Goal: Transaction & Acquisition: Purchase product/service

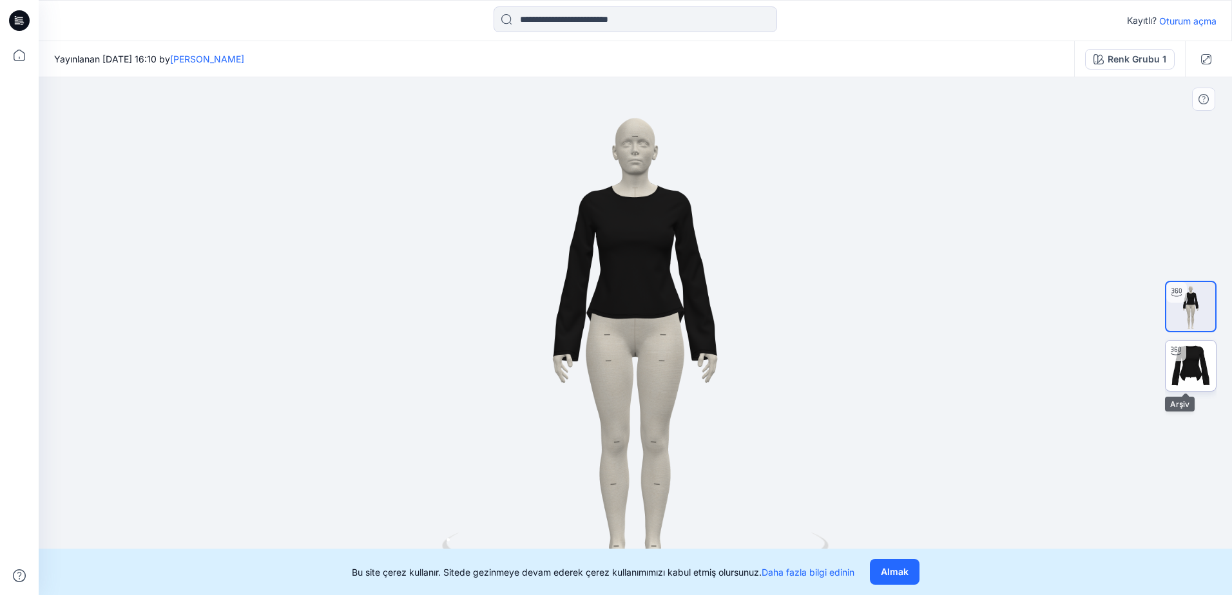
click at [1193, 371] on img at bounding box center [1191, 366] width 50 height 50
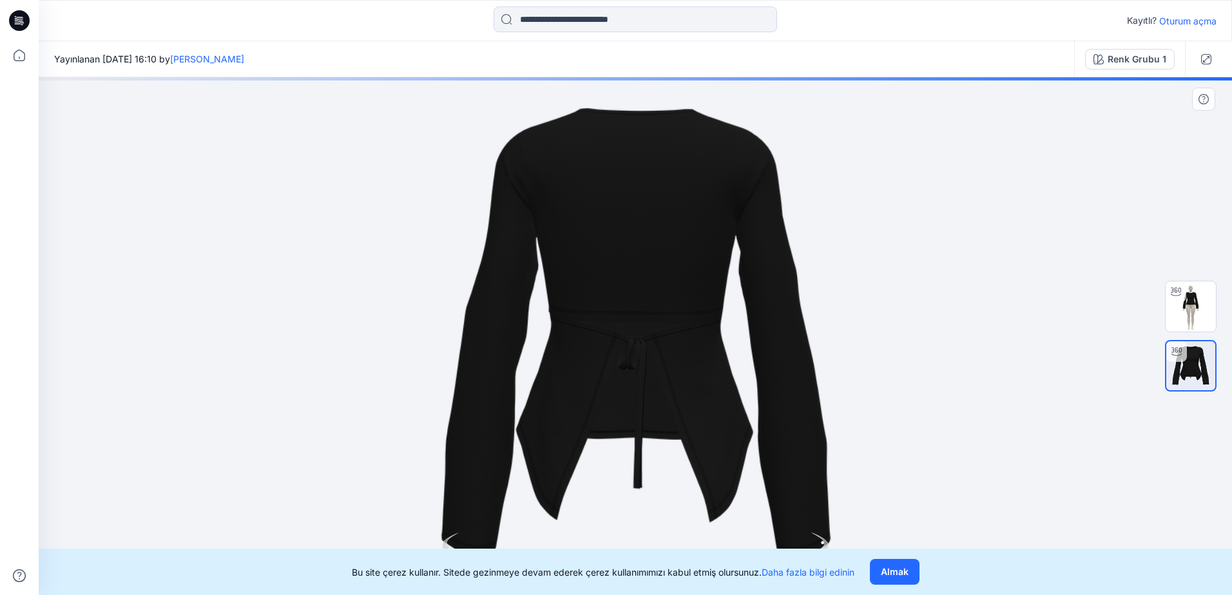
drag, startPoint x: 763, startPoint y: 394, endPoint x: 593, endPoint y: 424, distance: 172.0
click at [593, 424] on div at bounding box center [635, 336] width 1193 height 518
click at [903, 570] on button "Almak" at bounding box center [895, 572] width 50 height 26
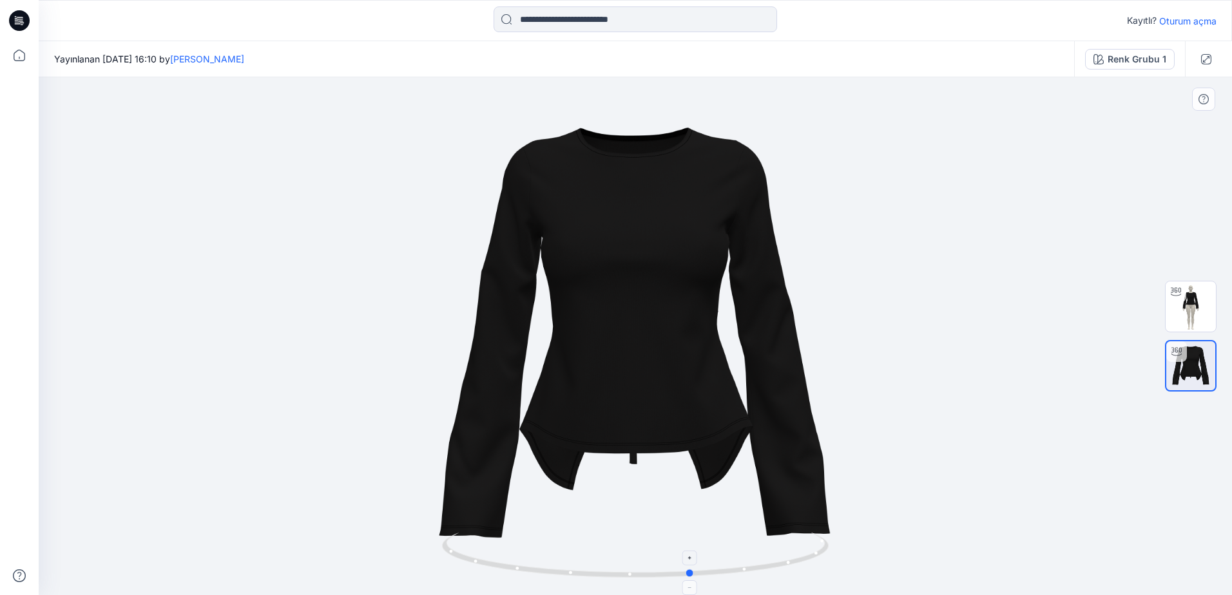
drag, startPoint x: 809, startPoint y: 556, endPoint x: 648, endPoint y: 570, distance: 161.0
click at [648, 570] on icon at bounding box center [637, 557] width 390 height 48
click at [1193, 293] on img at bounding box center [1191, 307] width 50 height 50
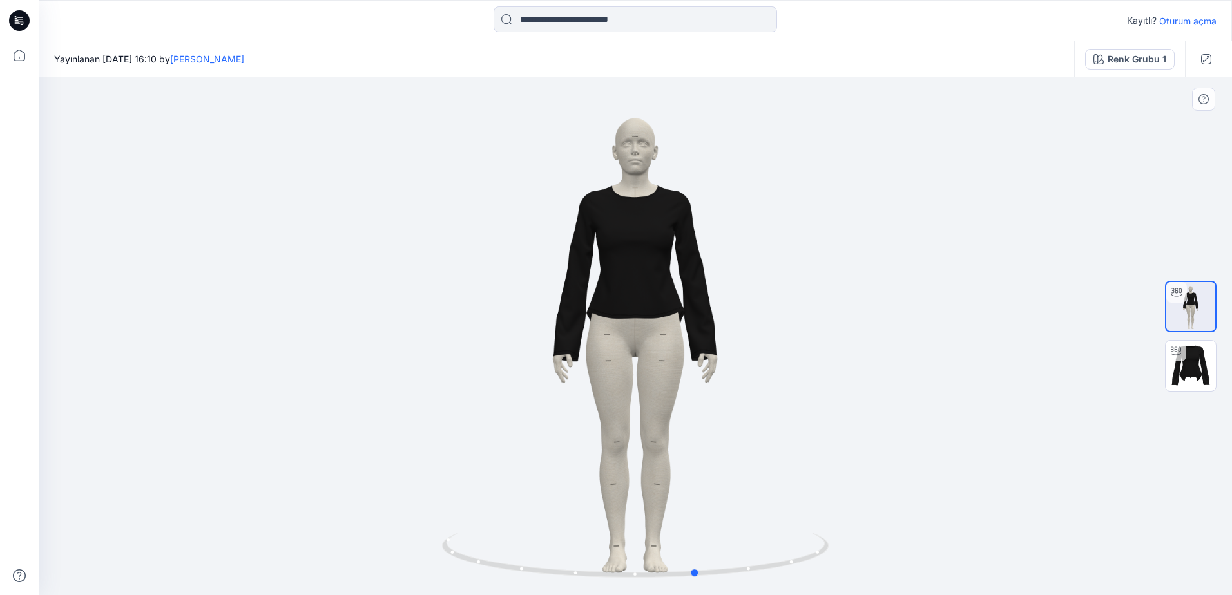
drag, startPoint x: 802, startPoint y: 459, endPoint x: 514, endPoint y: 456, distance: 288.1
click at [476, 465] on div at bounding box center [635, 336] width 1193 height 518
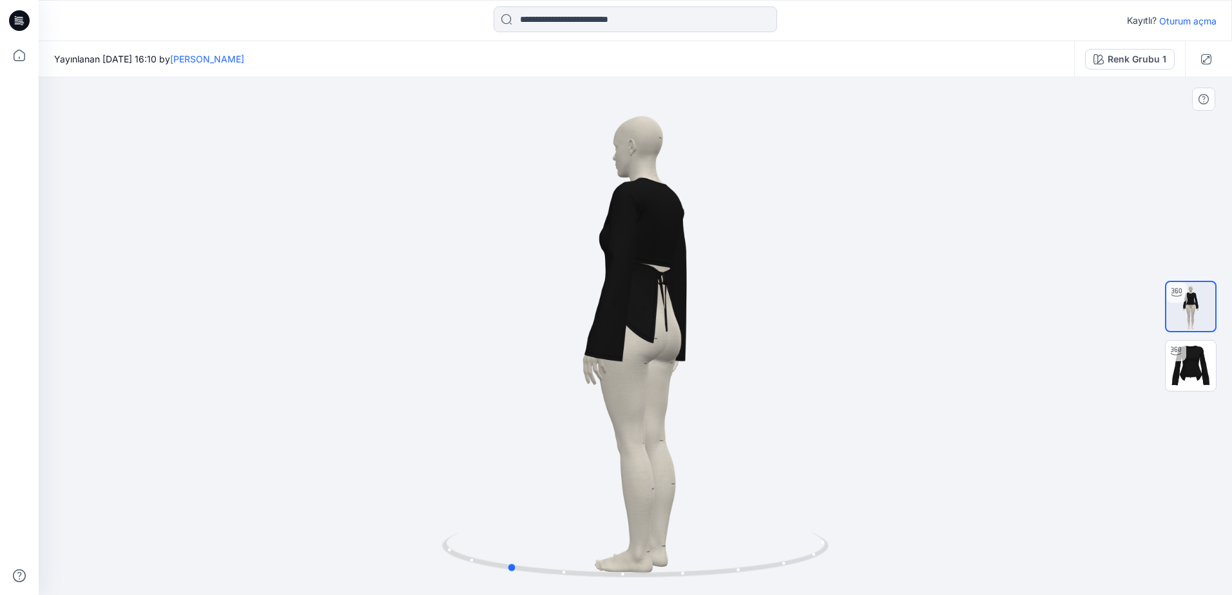
drag, startPoint x: 728, startPoint y: 383, endPoint x: 539, endPoint y: 329, distance: 196.2
click at [539, 329] on div at bounding box center [635, 336] width 1193 height 518
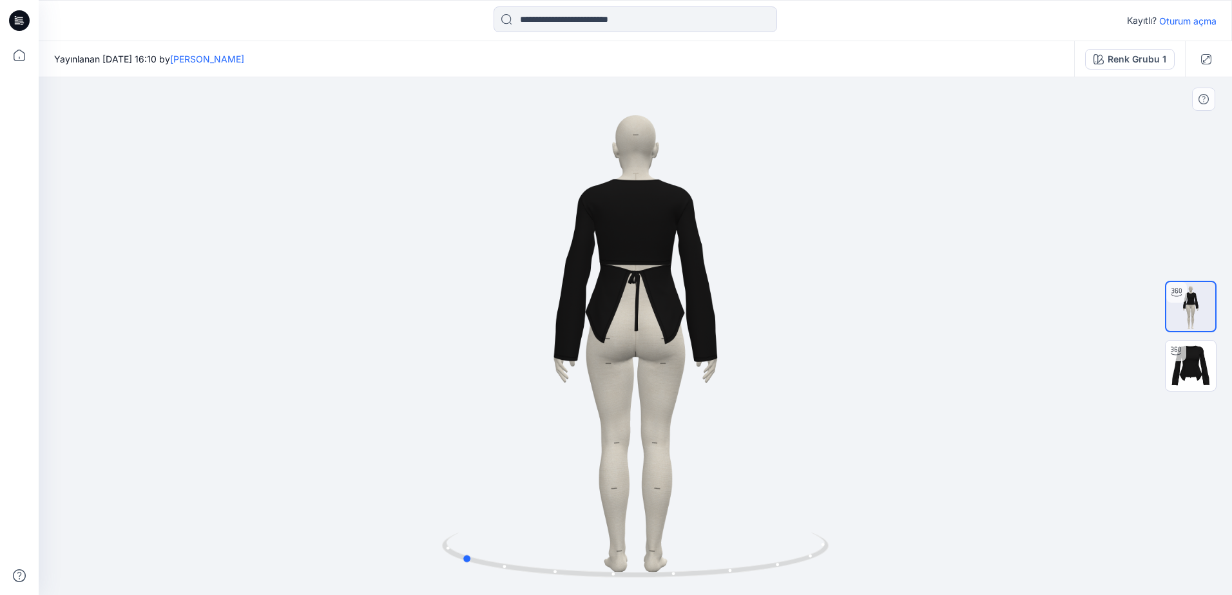
click at [681, 416] on div at bounding box center [635, 336] width 1193 height 518
click at [1206, 376] on img at bounding box center [1191, 366] width 50 height 50
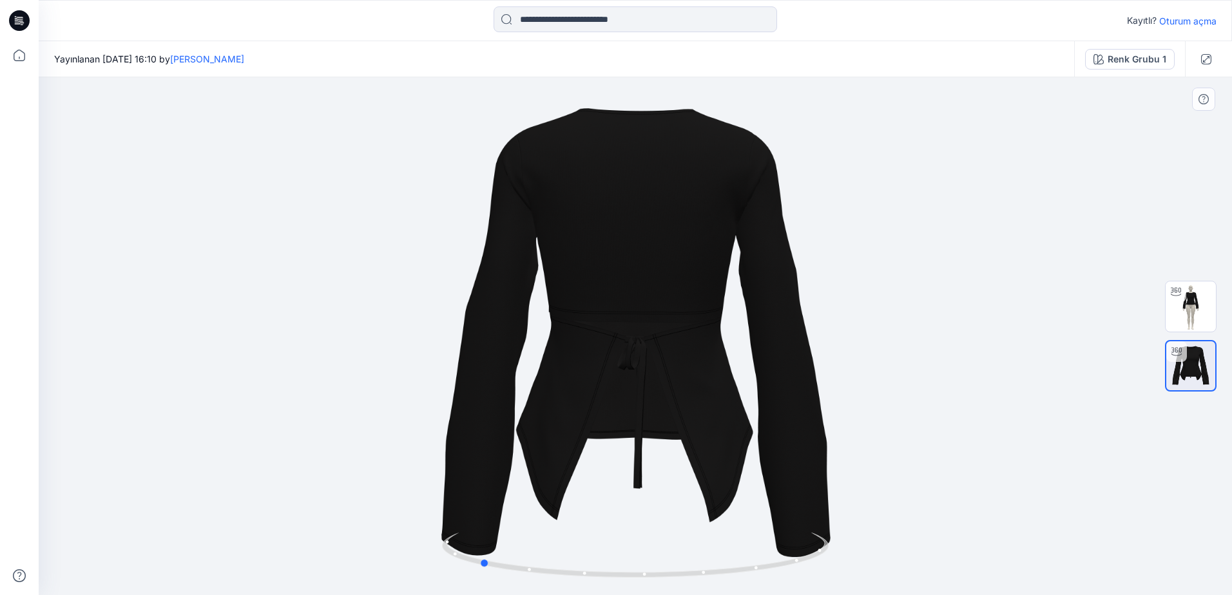
drag, startPoint x: 875, startPoint y: 409, endPoint x: 740, endPoint y: 421, distance: 135.9
click at [740, 421] on div at bounding box center [635, 336] width 1193 height 518
click at [1195, 292] on img at bounding box center [1191, 307] width 50 height 50
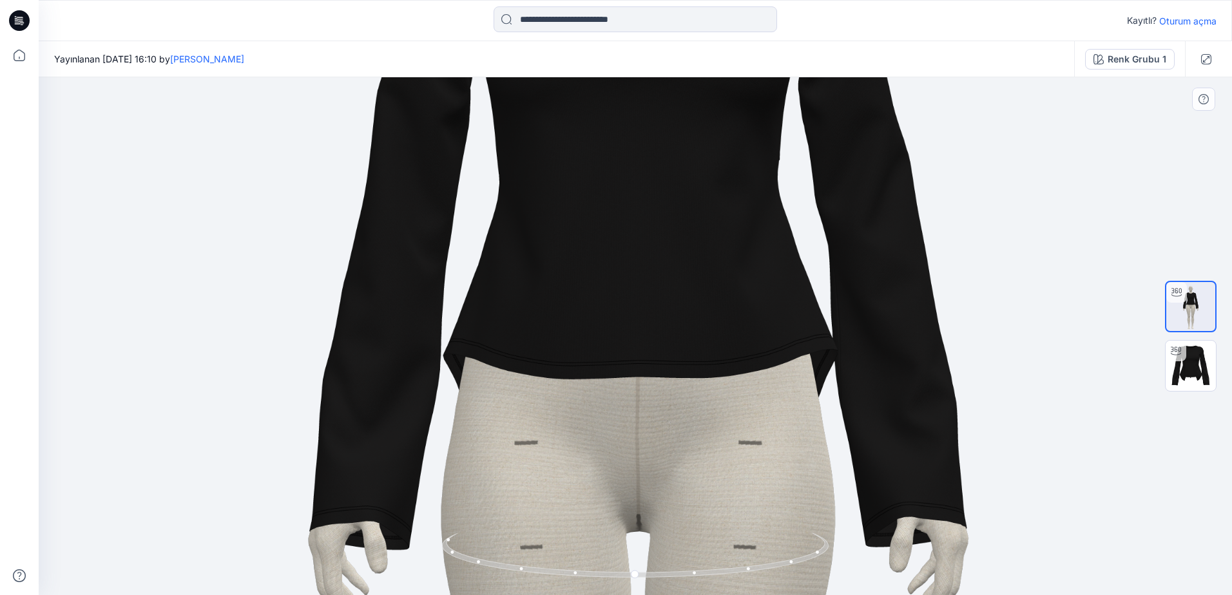
drag, startPoint x: 716, startPoint y: 274, endPoint x: 720, endPoint y: 387, distance: 113.5
click at [720, 387] on img at bounding box center [639, 449] width 2077 height 2077
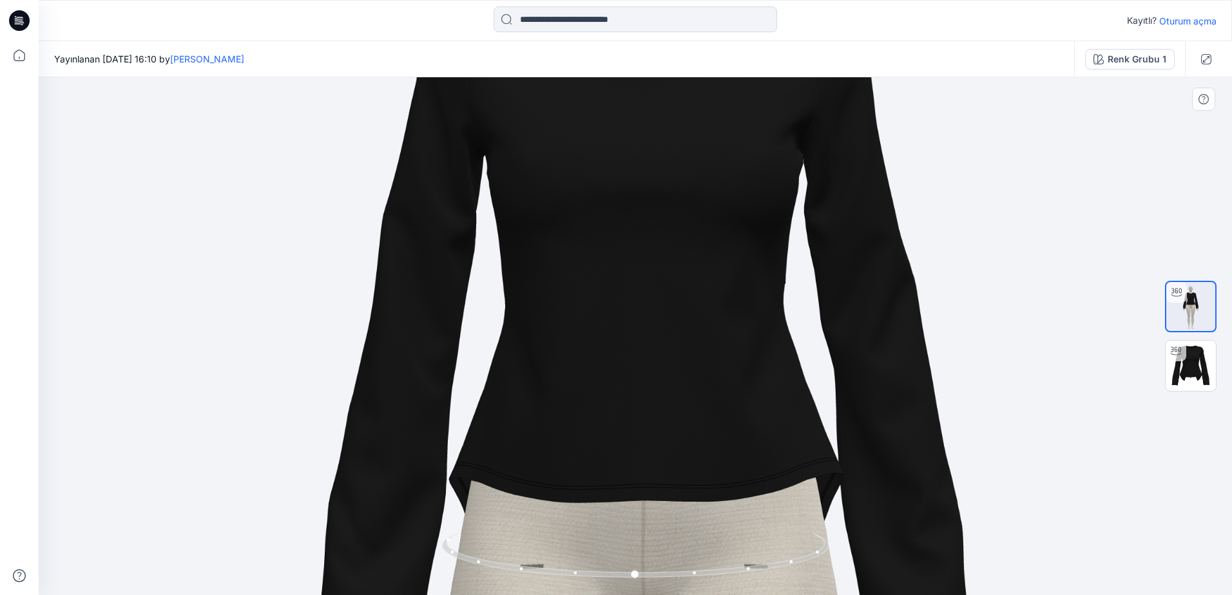
drag, startPoint x: 630, startPoint y: 441, endPoint x: 626, endPoint y: 516, distance: 74.8
click at [626, 516] on img at bounding box center [645, 573] width 2077 height 2077
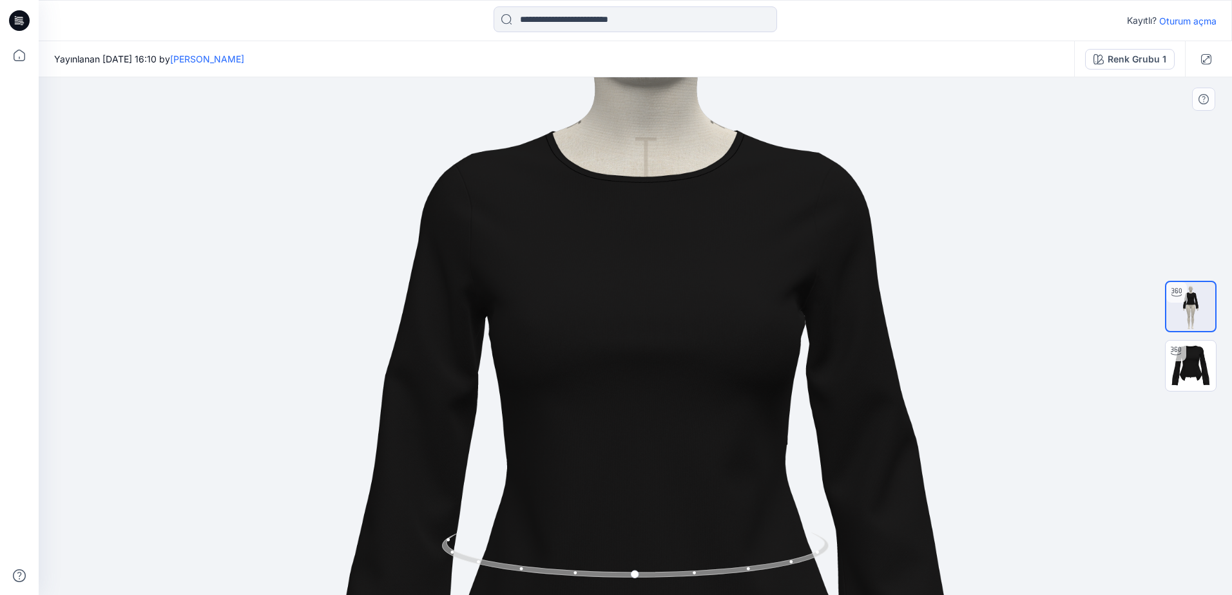
drag, startPoint x: 714, startPoint y: 307, endPoint x: 714, endPoint y: 376, distance: 68.3
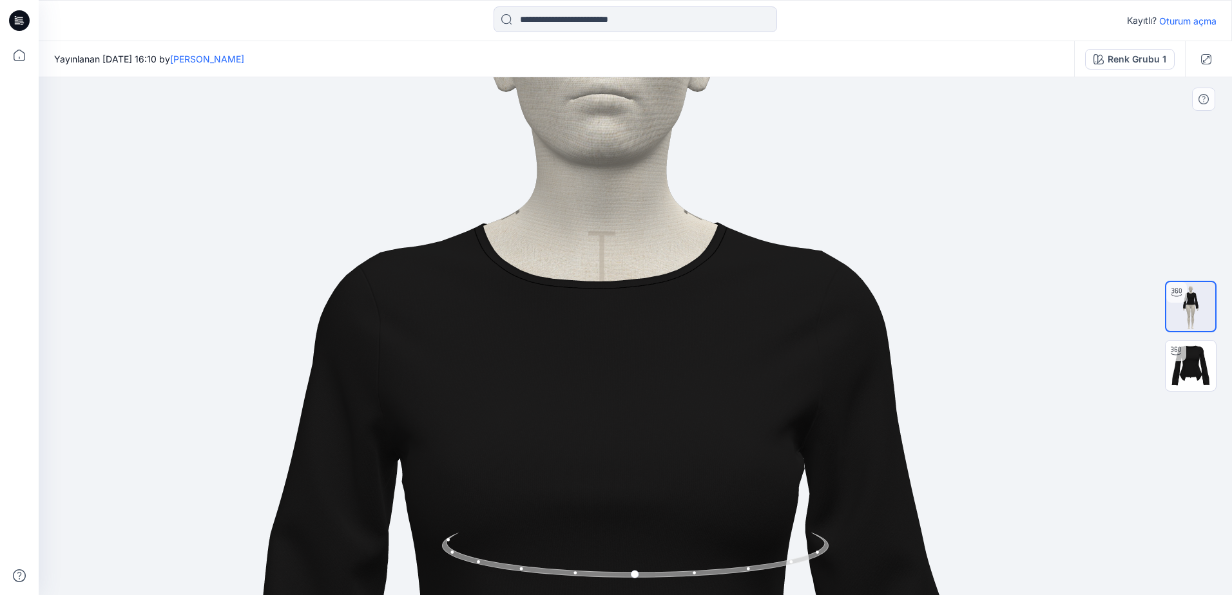
drag, startPoint x: 683, startPoint y: 278, endPoint x: 632, endPoint y: 298, distance: 54.5
click at [696, 581] on img at bounding box center [635, 564] width 387 height 63
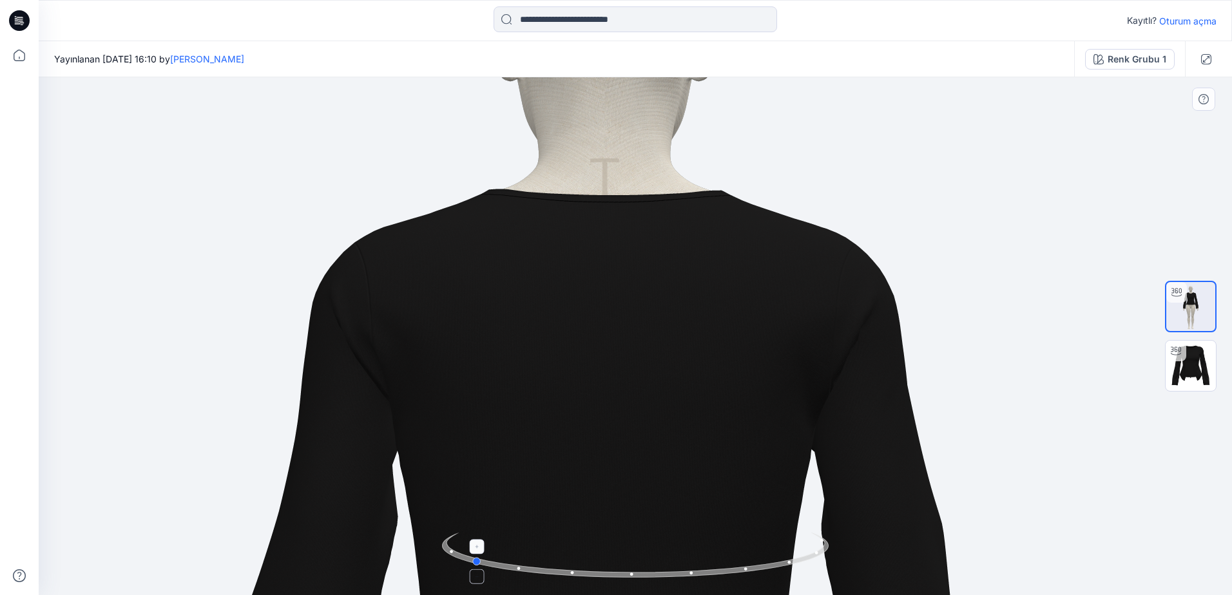
drag, startPoint x: 696, startPoint y: 581, endPoint x: 642, endPoint y: 576, distance: 54.4
click at [642, 576] on div at bounding box center [635, 563] width 387 height 64
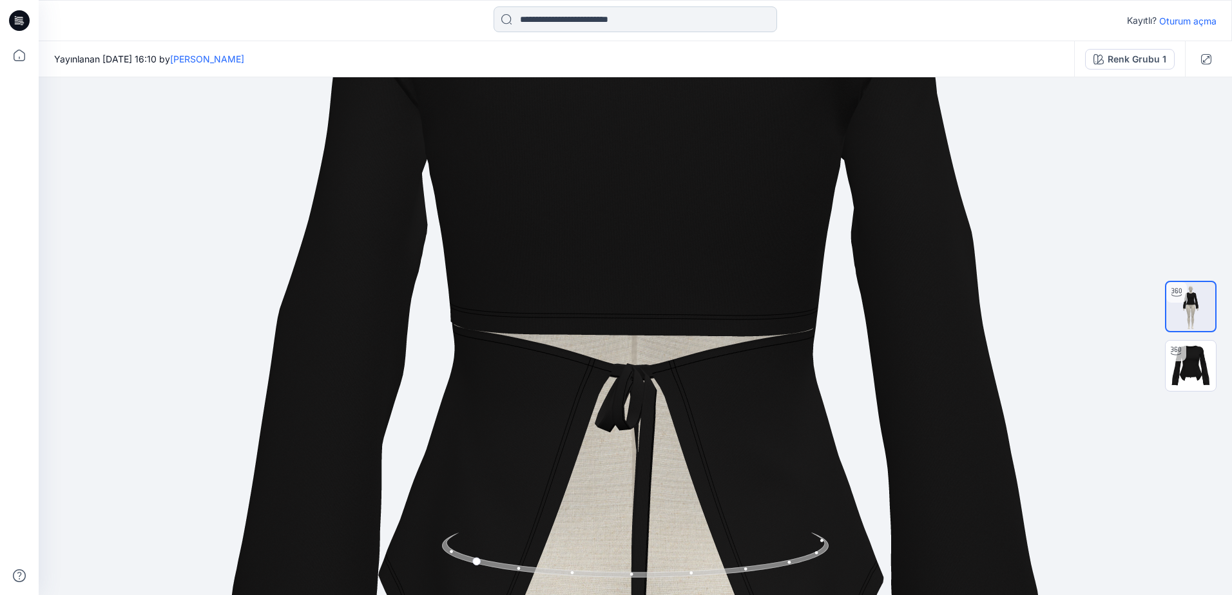
drag, startPoint x: 673, startPoint y: 423, endPoint x: 718, endPoint y: 16, distance: 409.7
click at [718, 16] on div "Kayıtlı? Oturum açma Yayınlanan Cuma, Eylül 19, 2025 16:10 by Ezgi Bingöl Renk …" at bounding box center [616, 297] width 1232 height 595
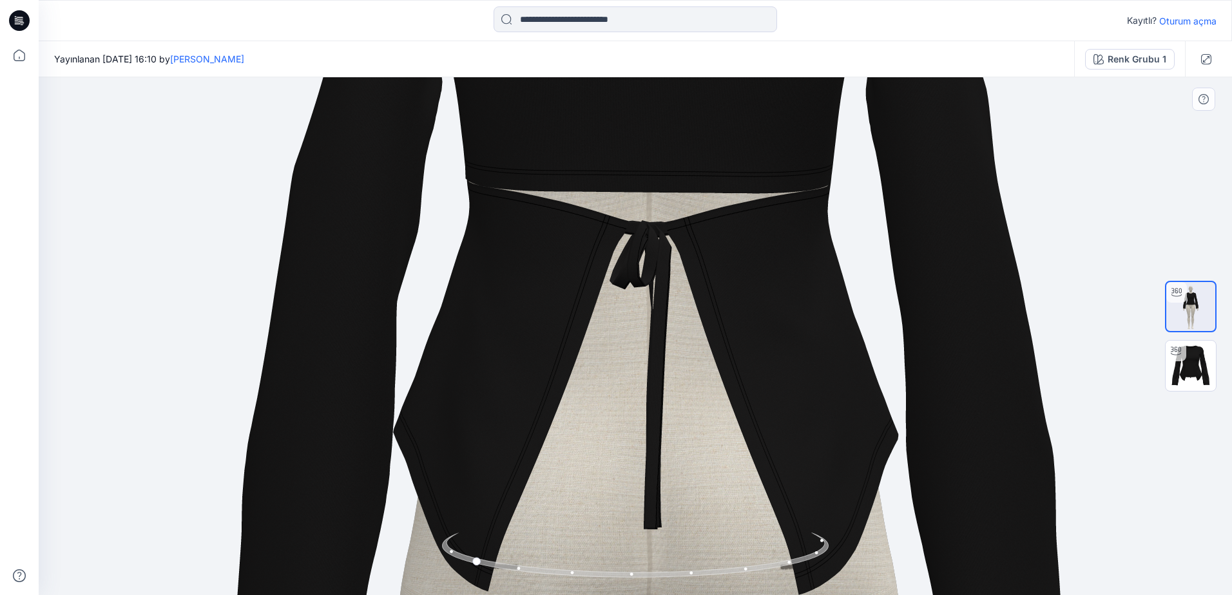
drag, startPoint x: 731, startPoint y: 291, endPoint x: 731, endPoint y: 264, distance: 27.7
click at [731, 264] on img at bounding box center [647, 554] width 2639 height 2639
click at [1128, 461] on img at bounding box center [647, 554] width 2639 height 2639
drag, startPoint x: 523, startPoint y: 572, endPoint x: 506, endPoint y: 572, distance: 16.8
click at [506, 572] on icon at bounding box center [637, 557] width 390 height 48
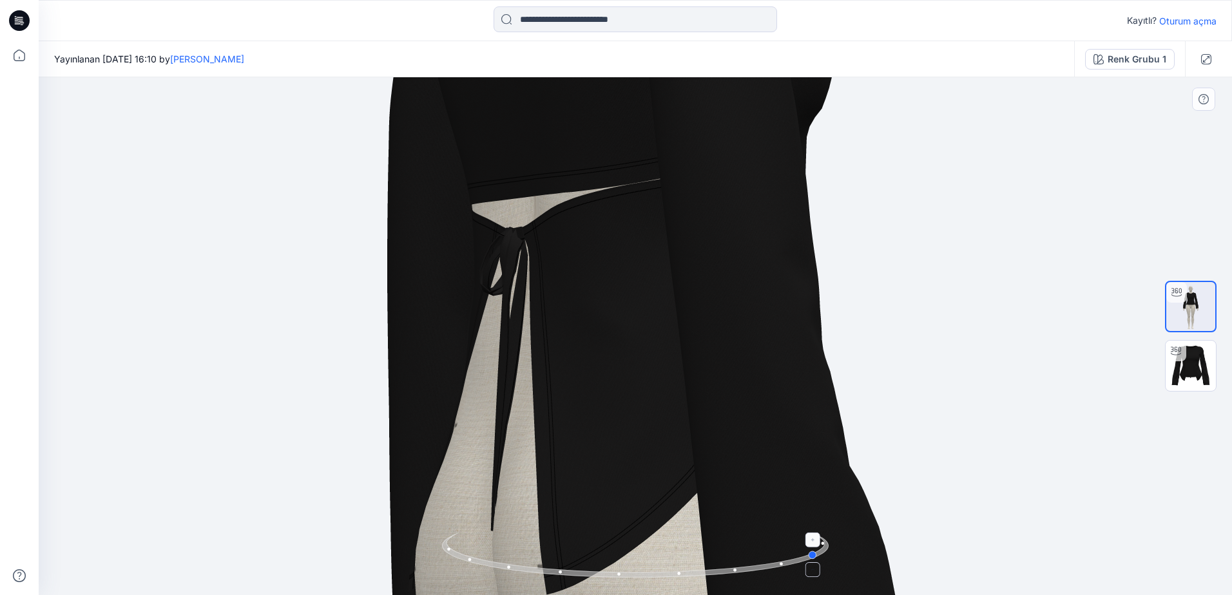
drag, startPoint x: 554, startPoint y: 582, endPoint x: 532, endPoint y: 574, distance: 23.2
click at [532, 574] on div at bounding box center [635, 563] width 387 height 64
drag, startPoint x: 583, startPoint y: 578, endPoint x: 550, endPoint y: 572, distance: 33.4
click at [550, 572] on icon at bounding box center [637, 557] width 390 height 48
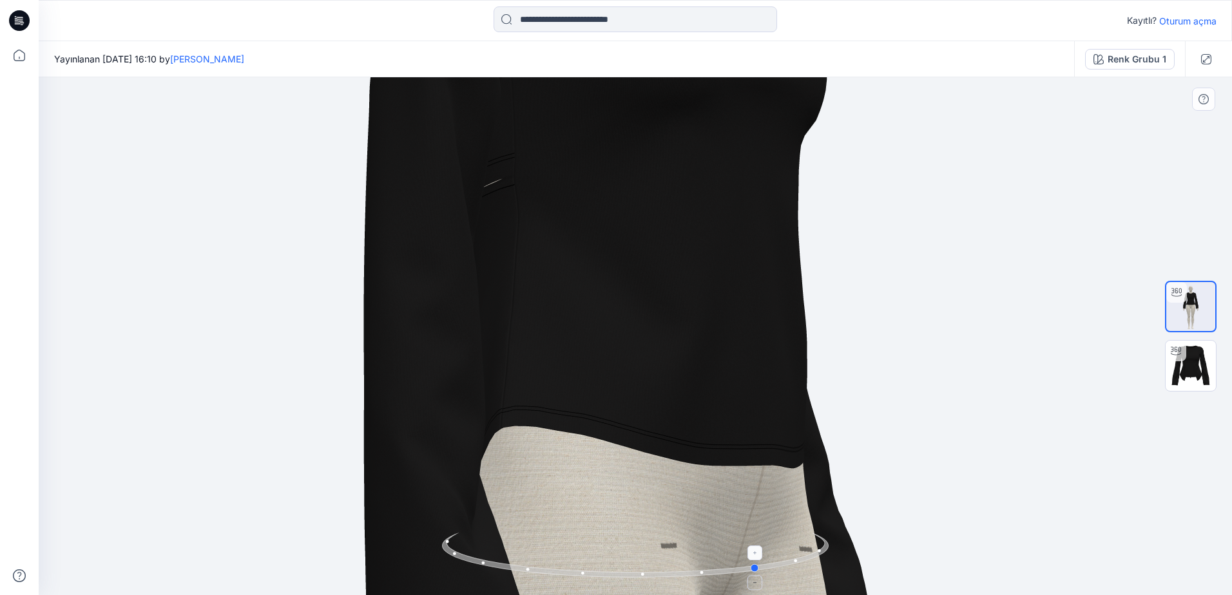
drag, startPoint x: 593, startPoint y: 579, endPoint x: 566, endPoint y: 578, distance: 27.1
click at [566, 578] on icon at bounding box center [637, 557] width 390 height 48
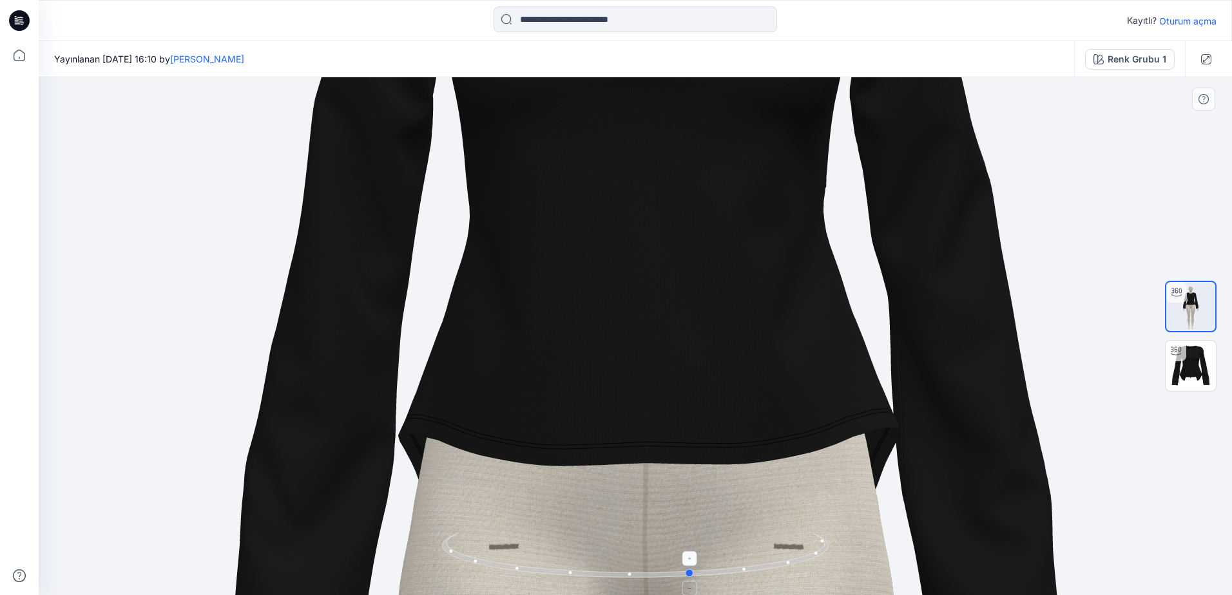
drag, startPoint x: 793, startPoint y: 564, endPoint x: 726, endPoint y: 574, distance: 68.3
click at [726, 574] on icon at bounding box center [637, 557] width 390 height 48
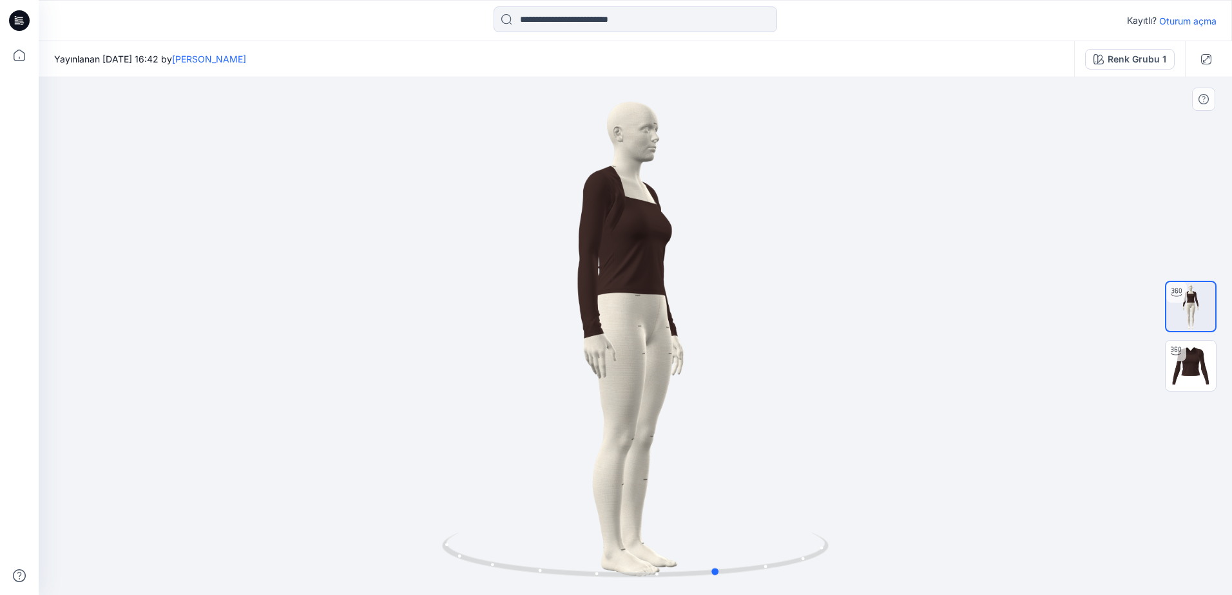
drag, startPoint x: 813, startPoint y: 456, endPoint x: 510, endPoint y: 445, distance: 303.7
click at [510, 445] on div at bounding box center [635, 336] width 1193 height 518
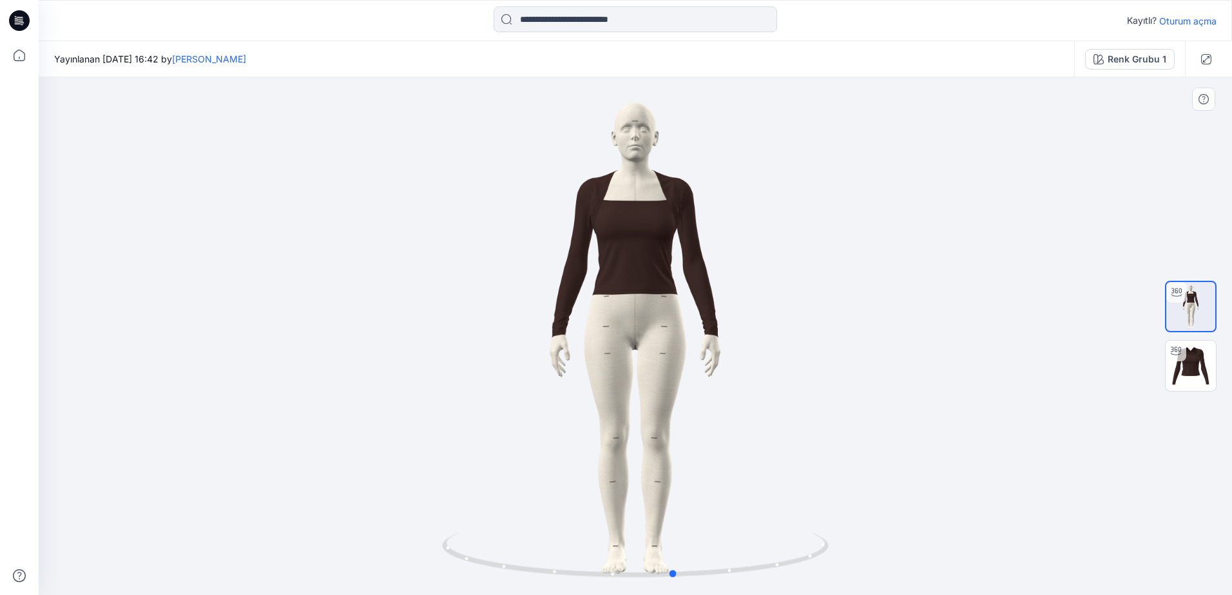
drag, startPoint x: 685, startPoint y: 432, endPoint x: 641, endPoint y: 436, distance: 43.9
click at [641, 436] on div at bounding box center [635, 336] width 1193 height 518
click at [1192, 365] on img at bounding box center [1191, 366] width 50 height 50
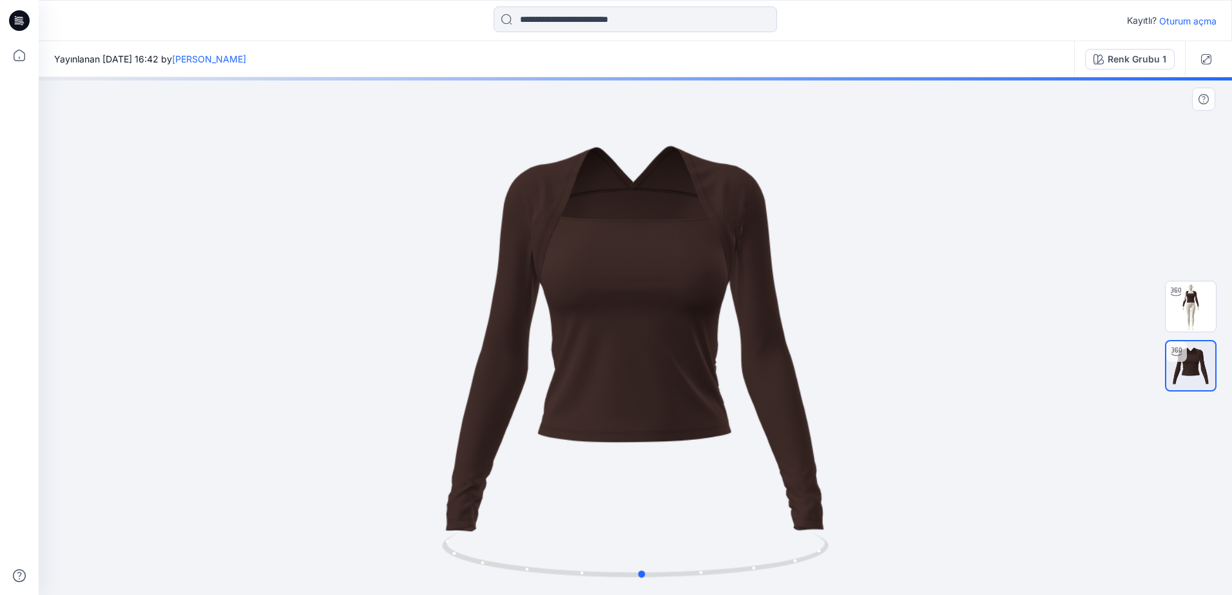
drag, startPoint x: 773, startPoint y: 405, endPoint x: 810, endPoint y: 405, distance: 37.4
click at [810, 405] on div at bounding box center [635, 336] width 1193 height 518
click at [1179, 303] on img at bounding box center [1191, 307] width 50 height 50
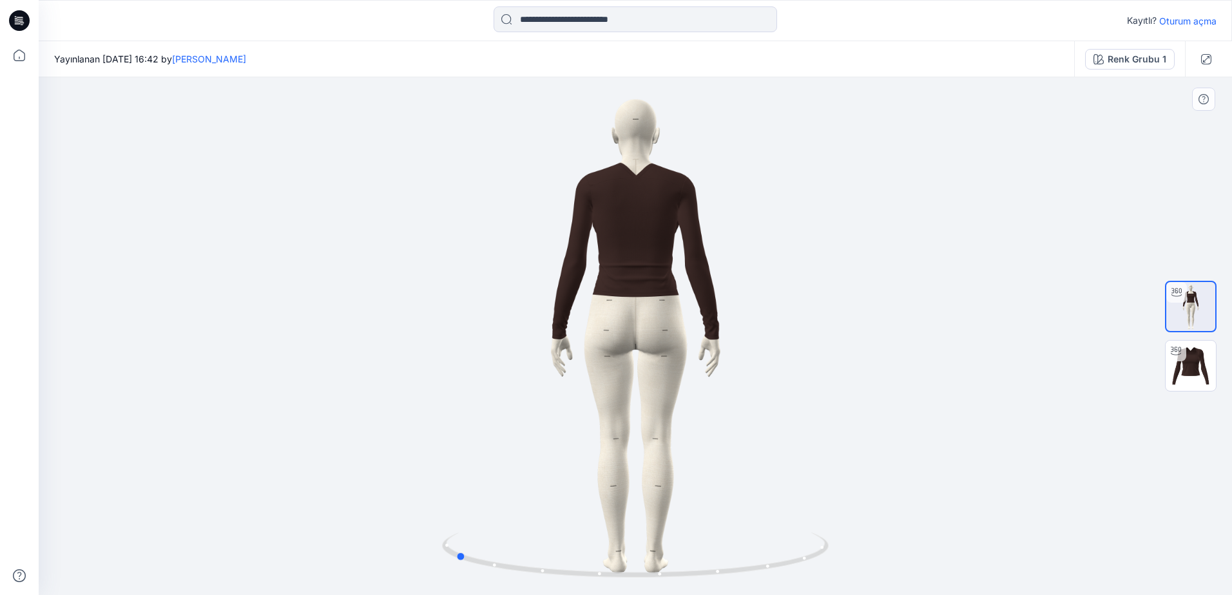
drag, startPoint x: 820, startPoint y: 343, endPoint x: 697, endPoint y: 342, distance: 123.1
click at [697, 342] on div at bounding box center [635, 336] width 1193 height 518
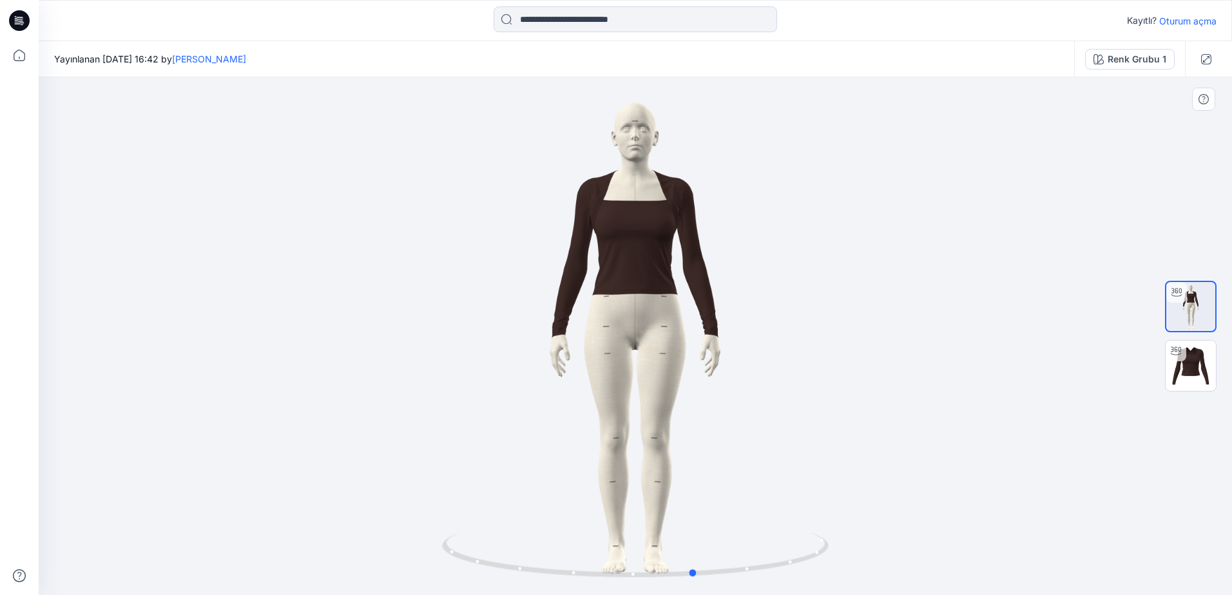
drag, startPoint x: 738, startPoint y: 242, endPoint x: 599, endPoint y: 325, distance: 161.9
click at [599, 325] on div at bounding box center [635, 336] width 1193 height 518
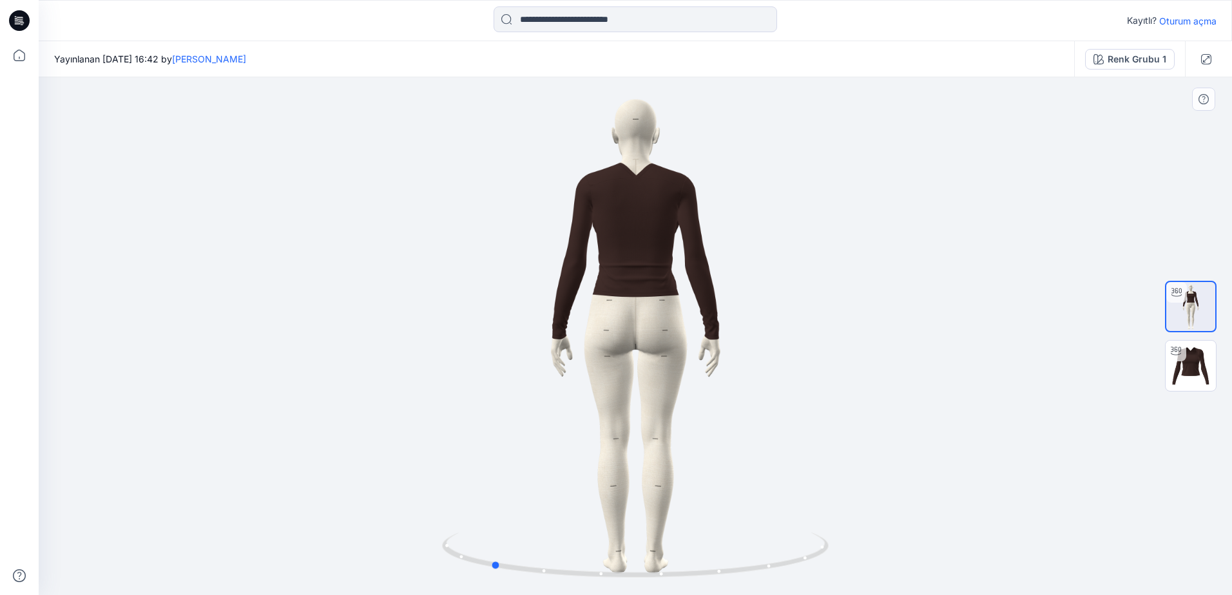
drag, startPoint x: 889, startPoint y: 409, endPoint x: 684, endPoint y: 415, distance: 204.4
click at [684, 415] on div at bounding box center [635, 336] width 1193 height 518
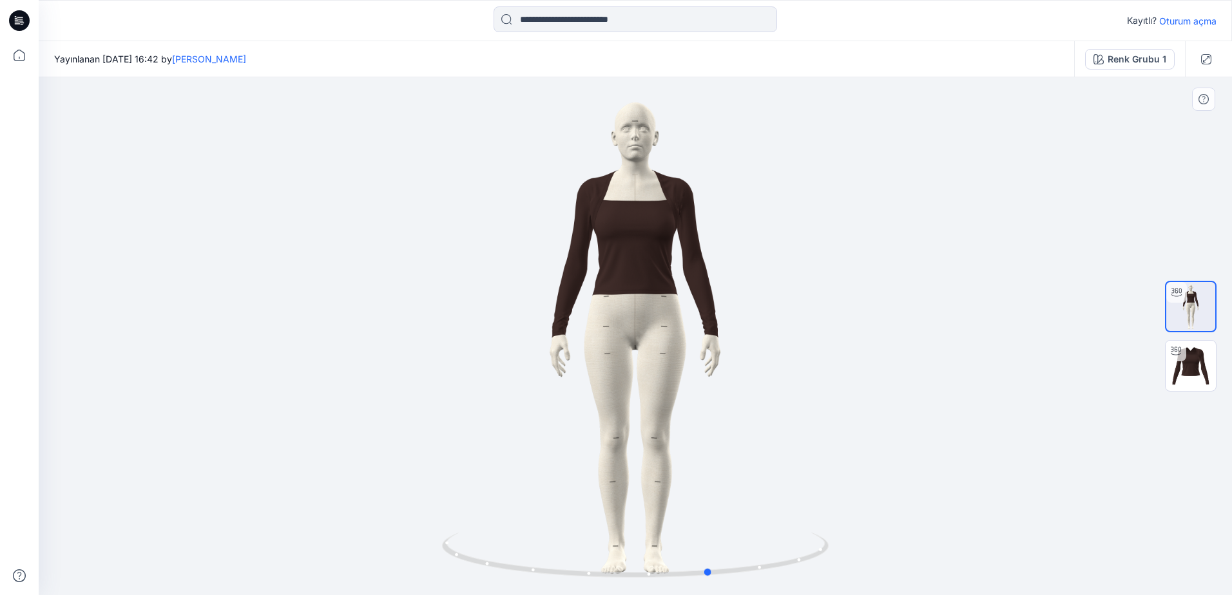
drag, startPoint x: 726, startPoint y: 423, endPoint x: 624, endPoint y: 420, distance: 102.5
click at [624, 420] on div at bounding box center [635, 336] width 1193 height 518
drag, startPoint x: 766, startPoint y: 169, endPoint x: 755, endPoint y: 276, distance: 108.2
click at [755, 276] on div at bounding box center [635, 336] width 1193 height 518
click at [1191, 373] on img at bounding box center [1191, 366] width 50 height 50
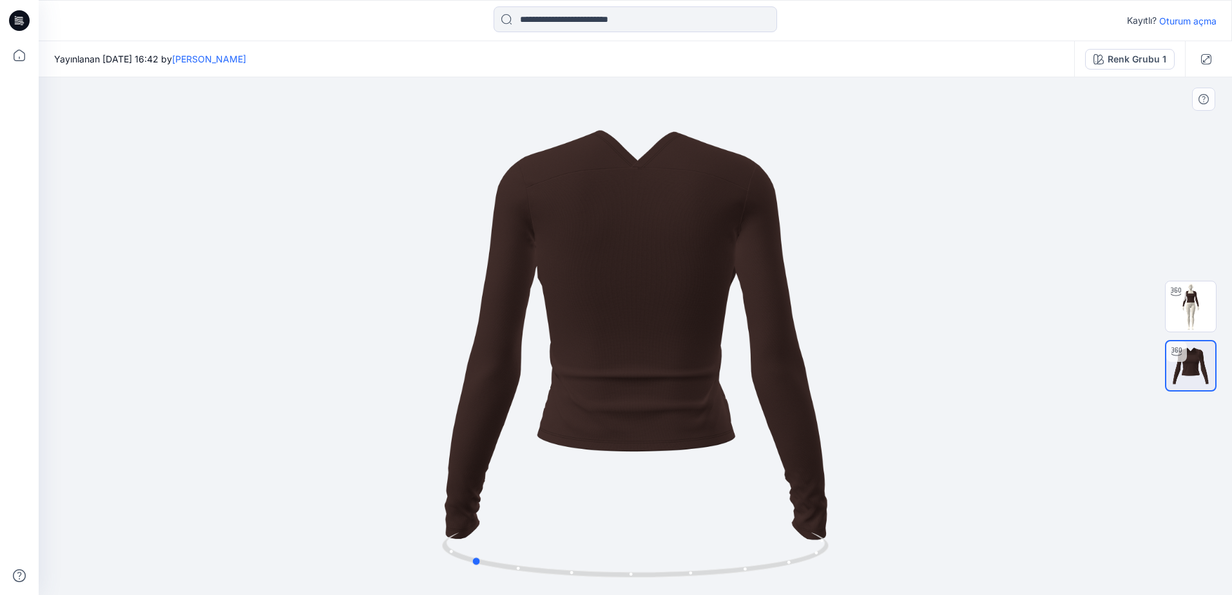
drag, startPoint x: 757, startPoint y: 350, endPoint x: 593, endPoint y: 376, distance: 166.3
click at [593, 376] on div at bounding box center [635, 336] width 1193 height 518
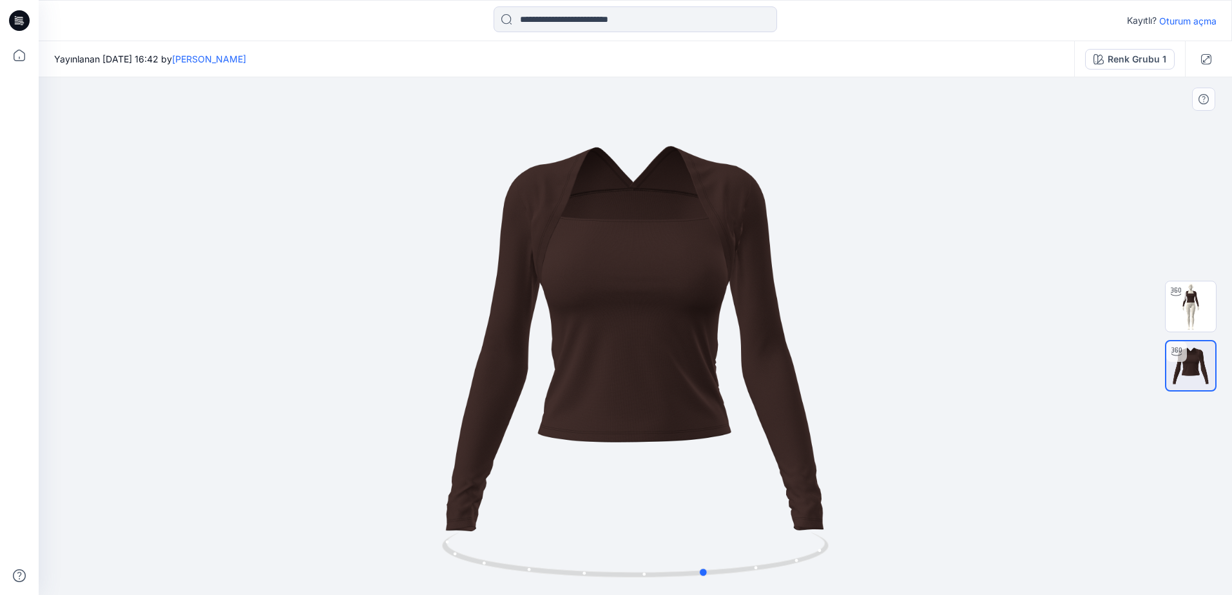
drag, startPoint x: 760, startPoint y: 369, endPoint x: 609, endPoint y: 384, distance: 152.2
click at [609, 384] on div at bounding box center [635, 336] width 1193 height 518
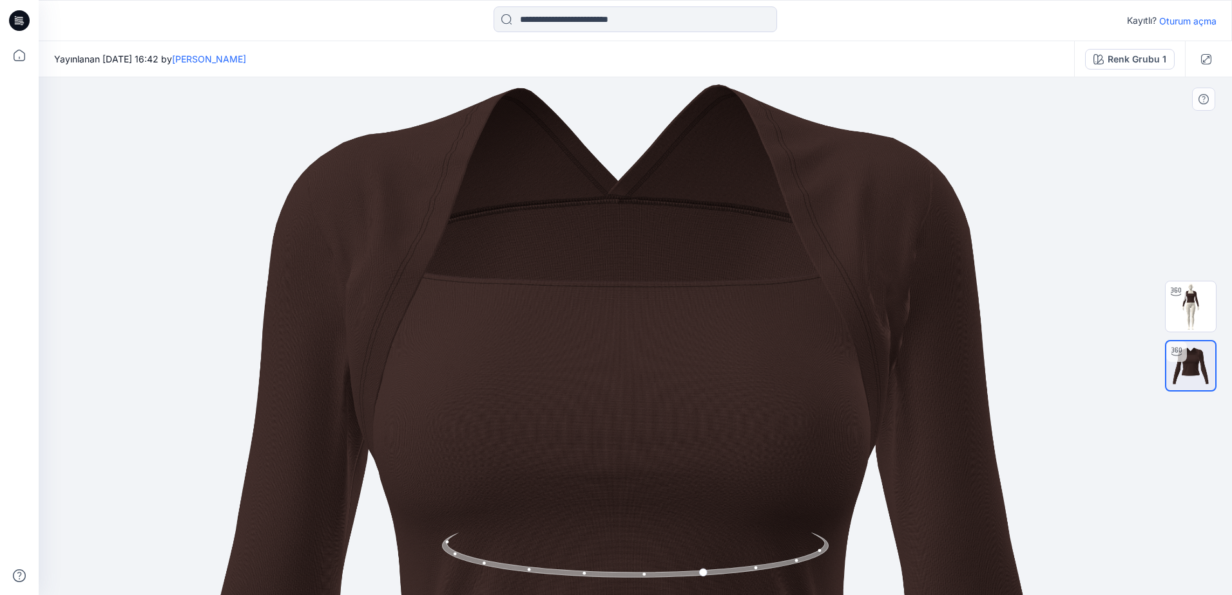
drag, startPoint x: 684, startPoint y: 269, endPoint x: 673, endPoint y: 525, distance: 256.7
click at [673, 525] on img at bounding box center [624, 593] width 1384 height 1384
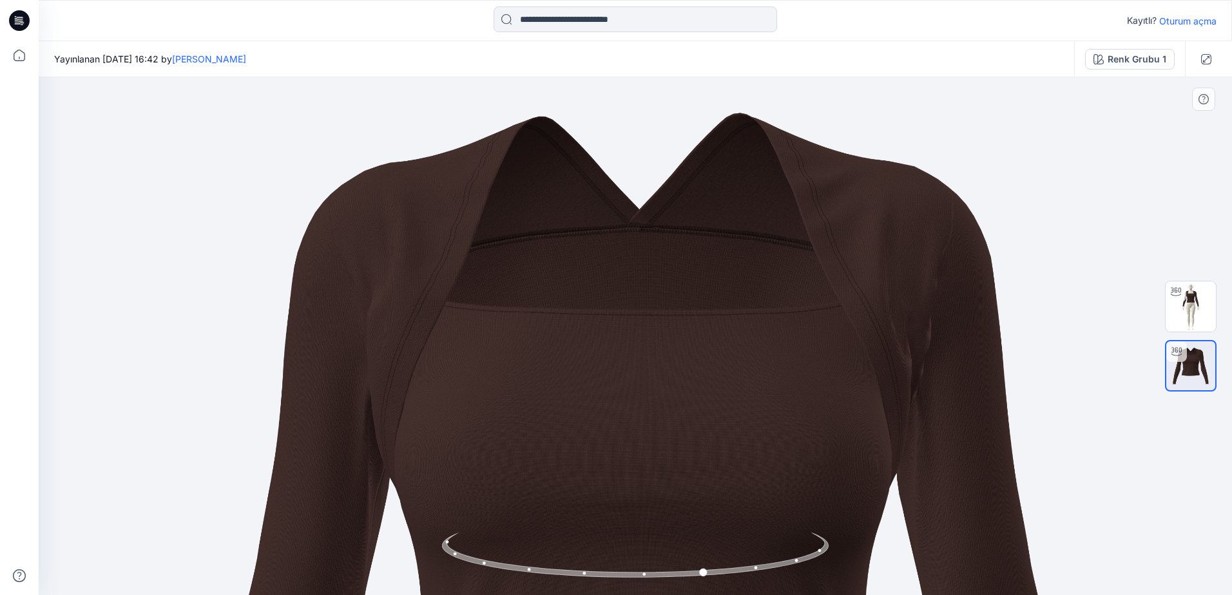
drag, startPoint x: 693, startPoint y: 334, endPoint x: 715, endPoint y: 363, distance: 35.4
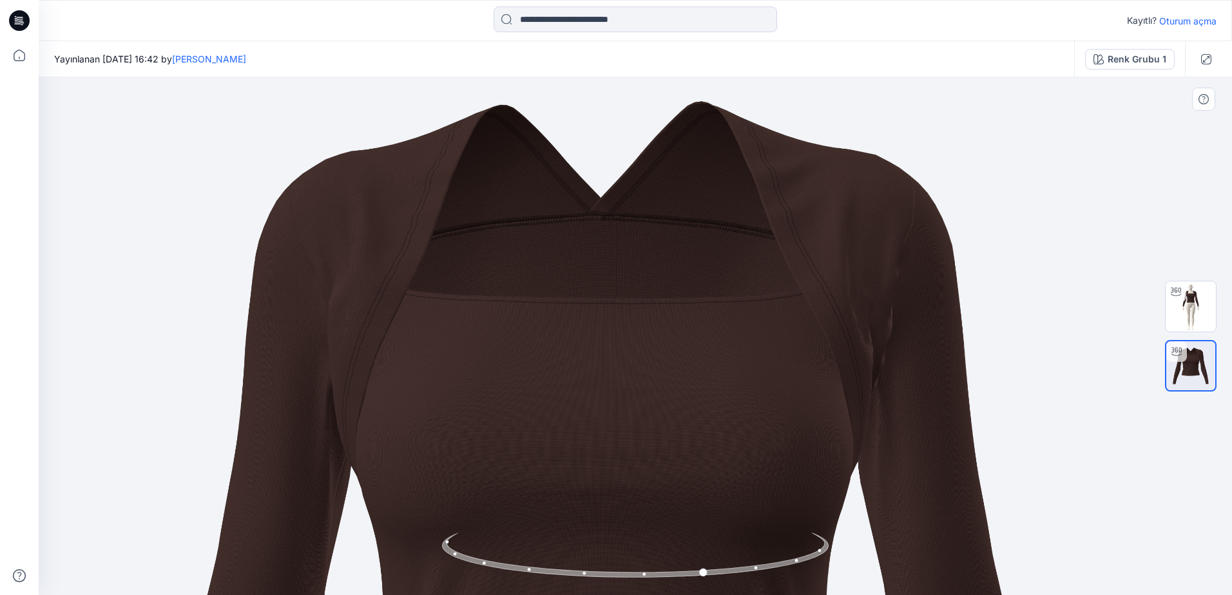
drag, startPoint x: 836, startPoint y: 309, endPoint x: 726, endPoint y: 297, distance: 111.4
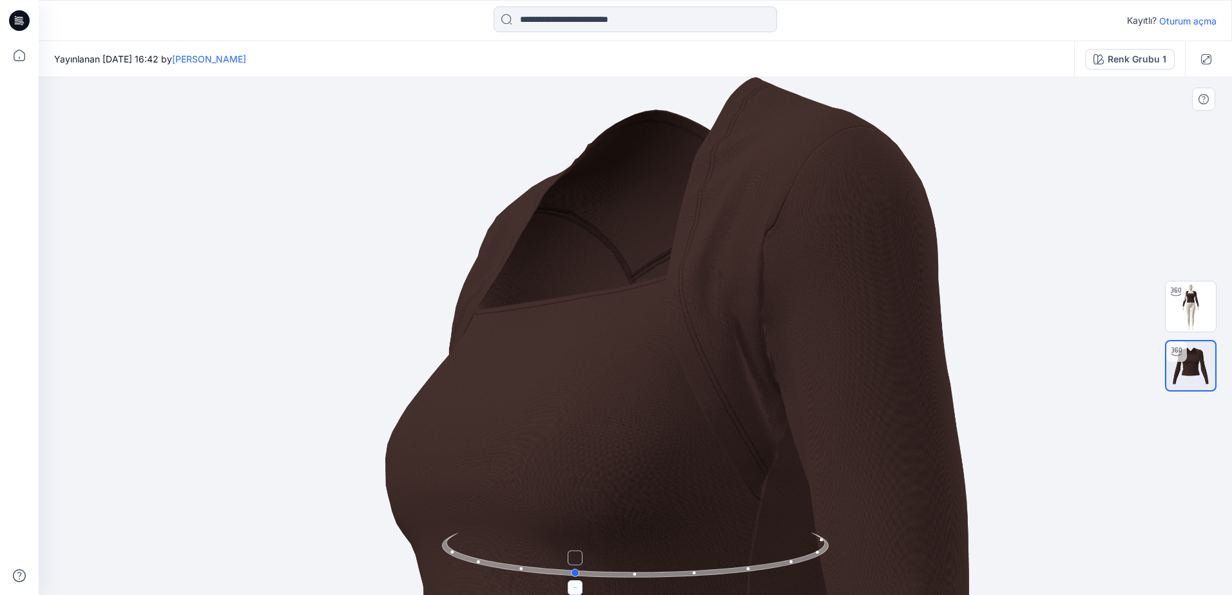
drag, startPoint x: 733, startPoint y: 573, endPoint x: 604, endPoint y: 579, distance: 128.4
click at [604, 579] on icon at bounding box center [637, 557] width 390 height 48
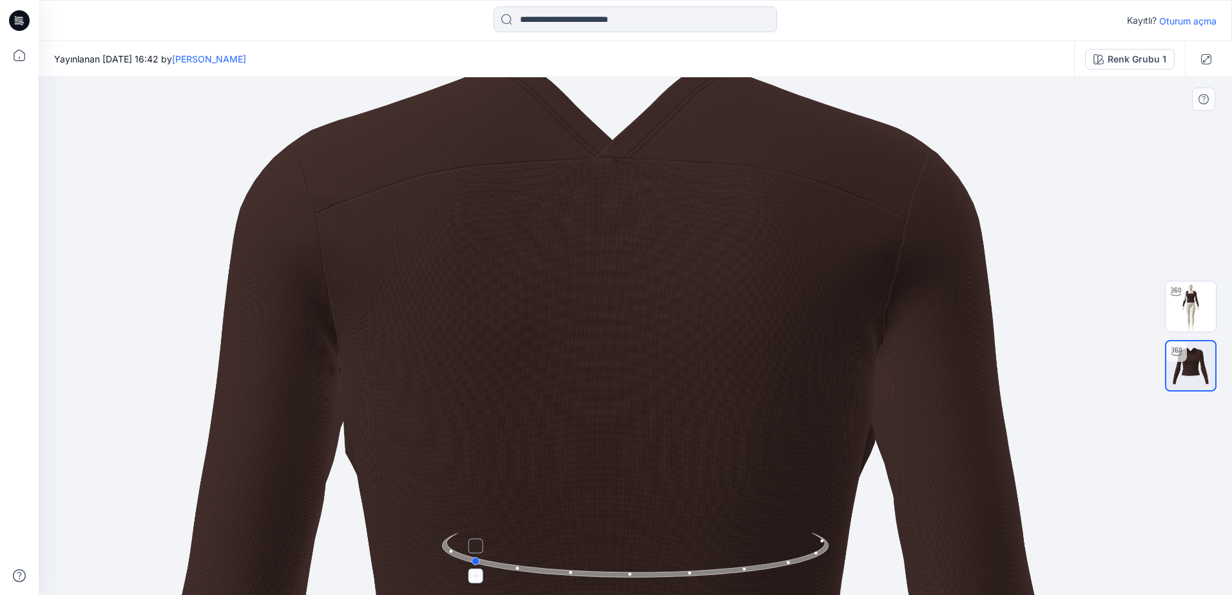
drag, startPoint x: 696, startPoint y: 577, endPoint x: 608, endPoint y: 578, distance: 88.3
click at [608, 578] on icon at bounding box center [637, 557] width 390 height 48
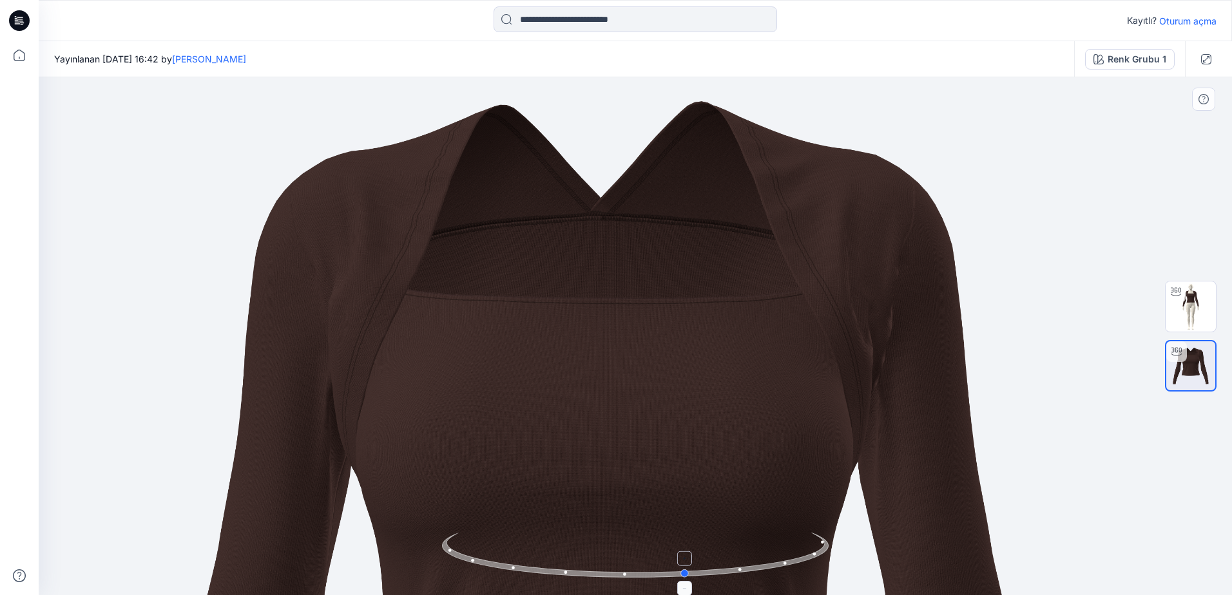
drag, startPoint x: 792, startPoint y: 568, endPoint x: 622, endPoint y: 566, distance: 170.1
click at [622, 566] on icon at bounding box center [637, 557] width 390 height 48
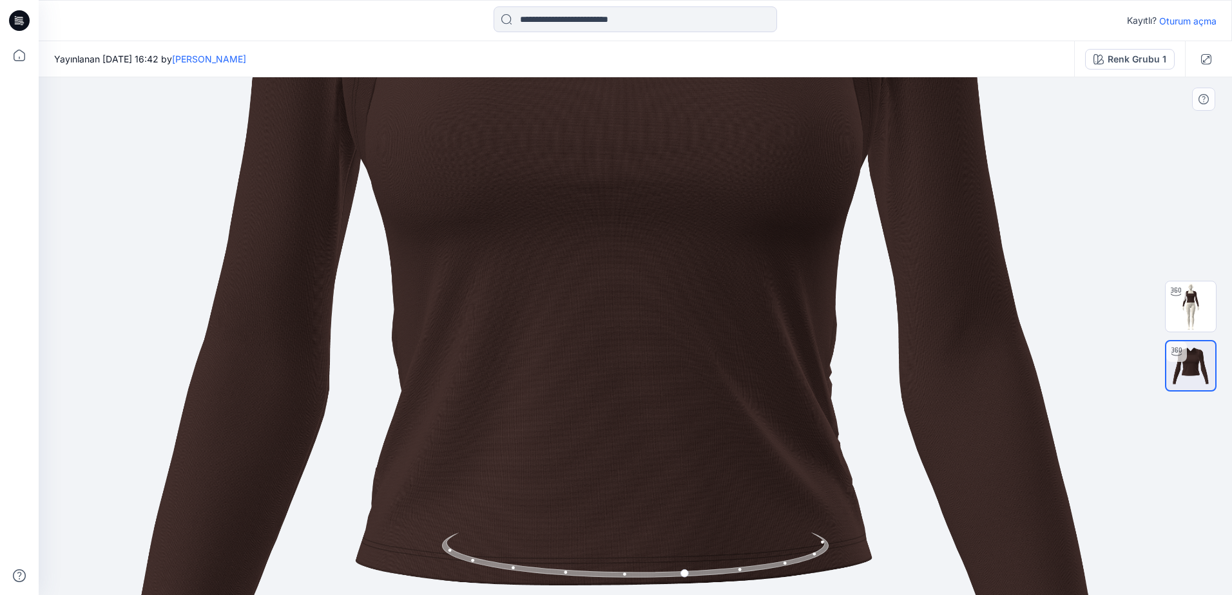
drag, startPoint x: 744, startPoint y: 452, endPoint x: 753, endPoint y: 157, distance: 294.6
click at [753, 157] on img at bounding box center [616, 302] width 1384 height 1384
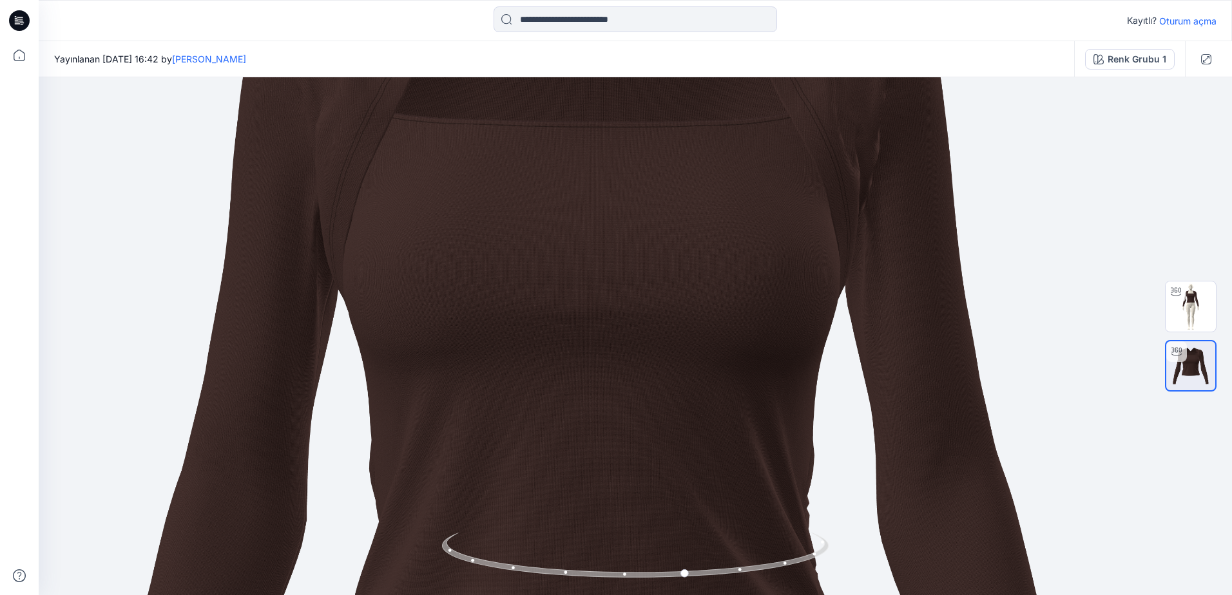
drag, startPoint x: 790, startPoint y: 487, endPoint x: 763, endPoint y: 628, distance: 144.3
click at [763, 595] on html "Kayıtlı? Oturum açma Yayınlanan [DATE] 16:42 by [PERSON_NAME] Renk Grubu 1 Renk…" at bounding box center [616, 297] width 1232 height 595
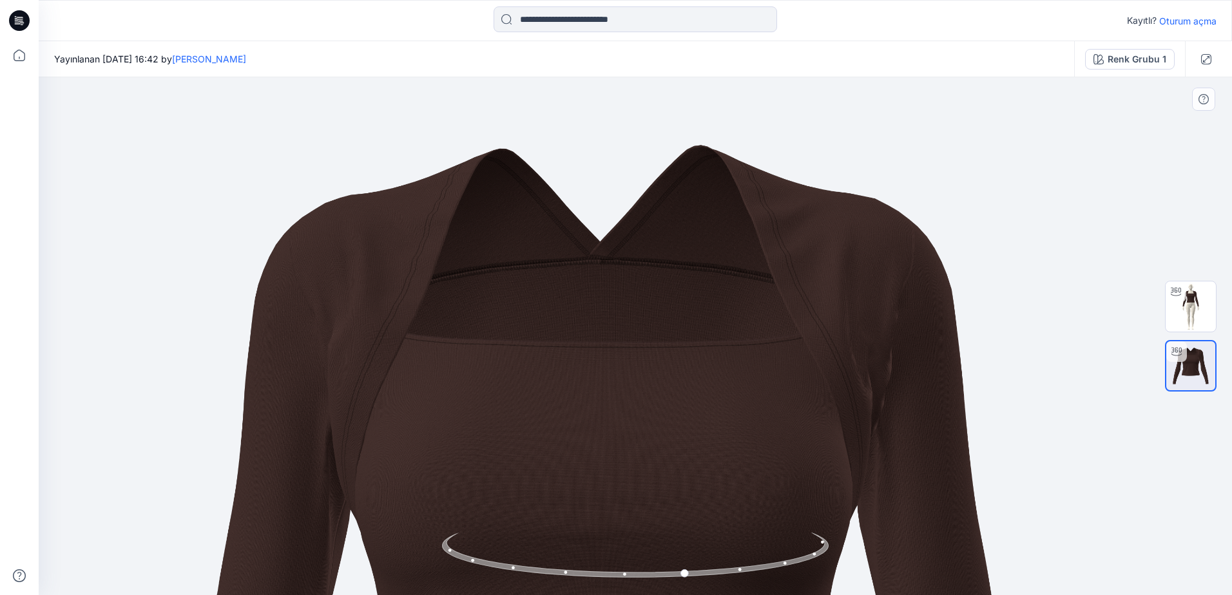
drag, startPoint x: 682, startPoint y: 202, endPoint x: 697, endPoint y: 421, distance: 219.0
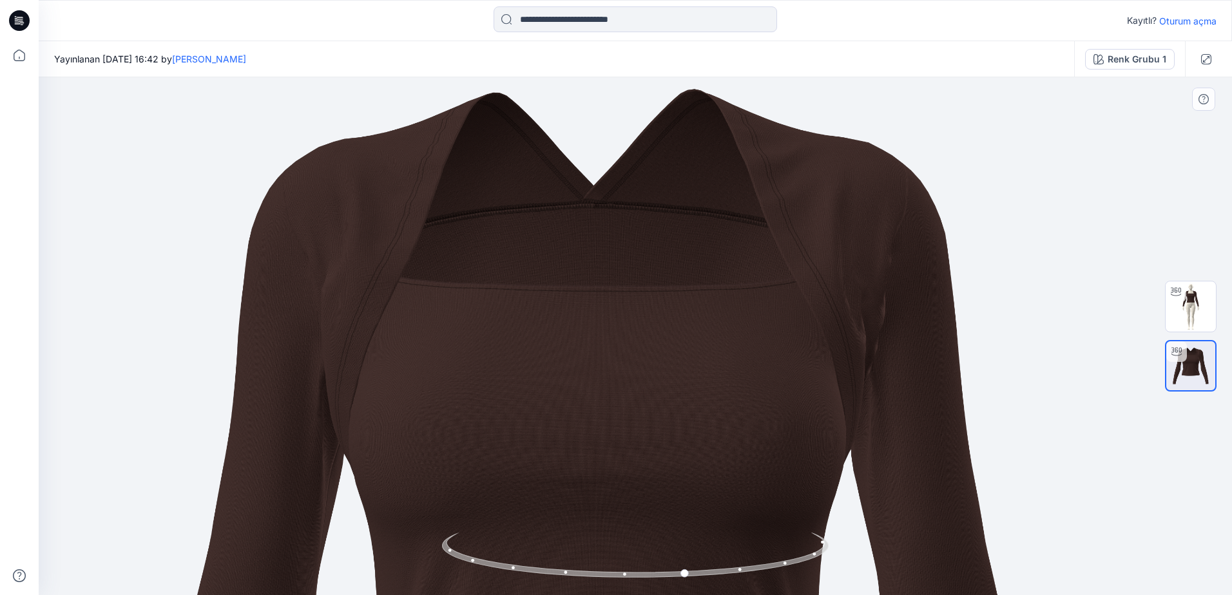
drag, startPoint x: 883, startPoint y: 391, endPoint x: 814, endPoint y: 335, distance: 88.9
click at [814, 335] on img at bounding box center [599, 597] width 1384 height 1384
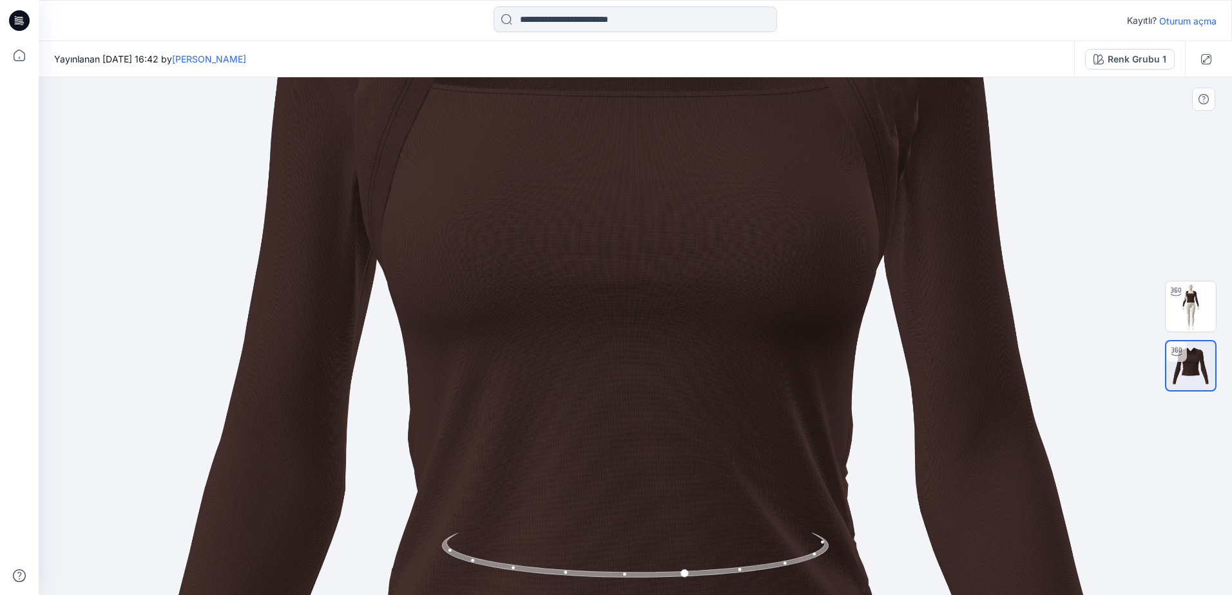
drag, startPoint x: 786, startPoint y: 405, endPoint x: 819, endPoint y: 195, distance: 212.6
click at [819, 195] on img at bounding box center [632, 403] width 1384 height 1384
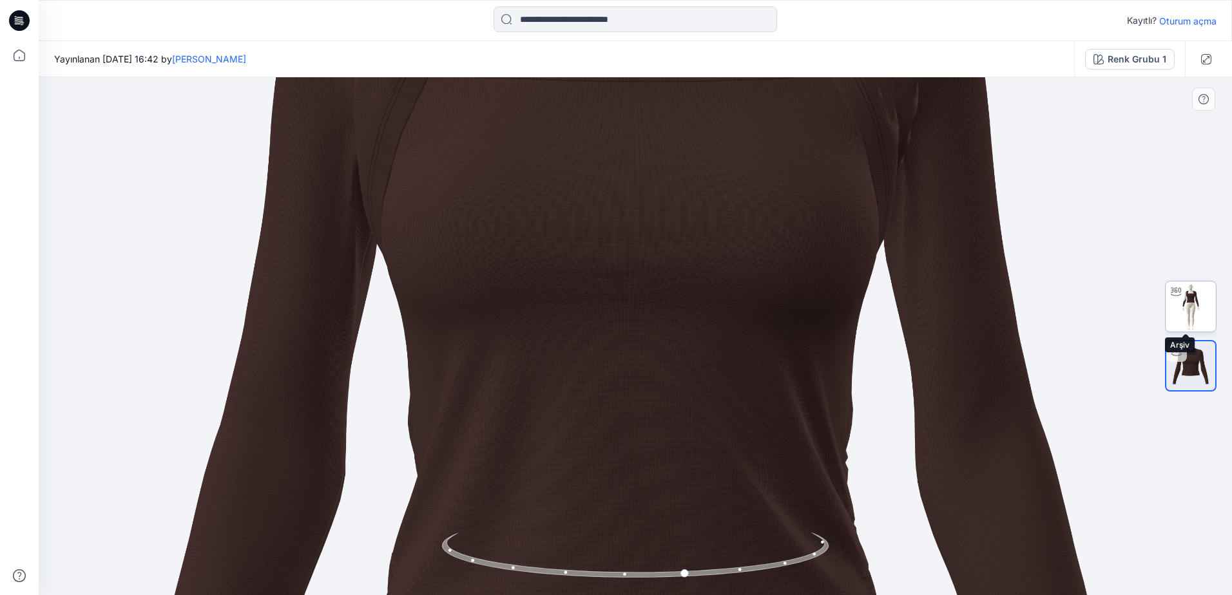
click at [1196, 299] on img at bounding box center [1191, 307] width 50 height 50
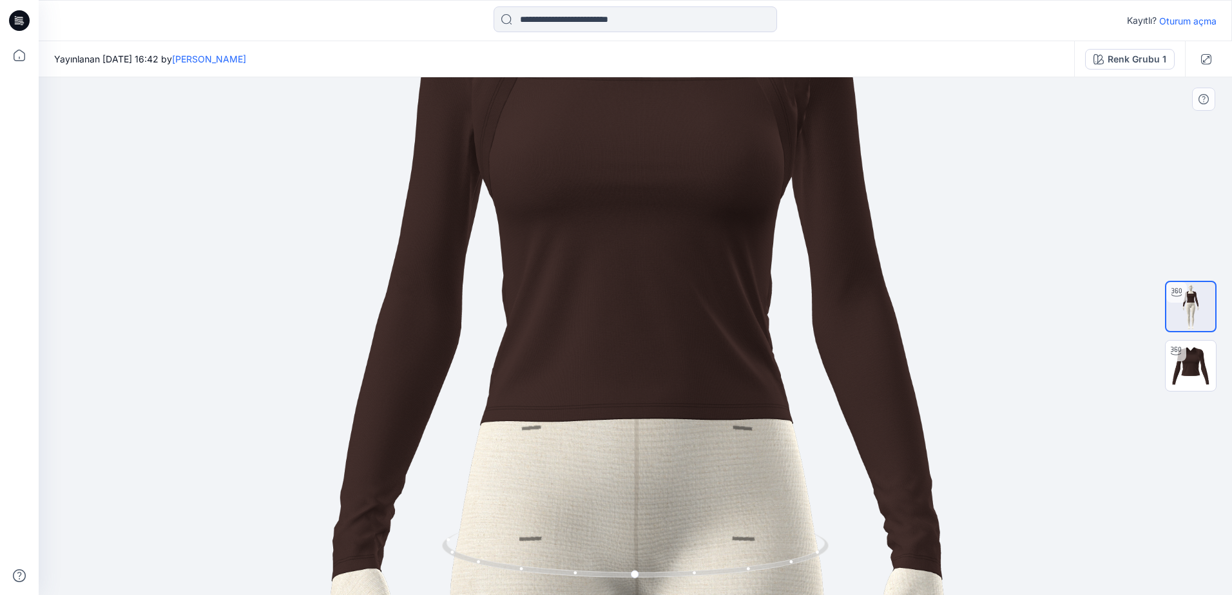
drag, startPoint x: 677, startPoint y: 212, endPoint x: 681, endPoint y: 459, distance: 246.8
click at [680, 466] on img at bounding box center [638, 575] width 1904 height 1904
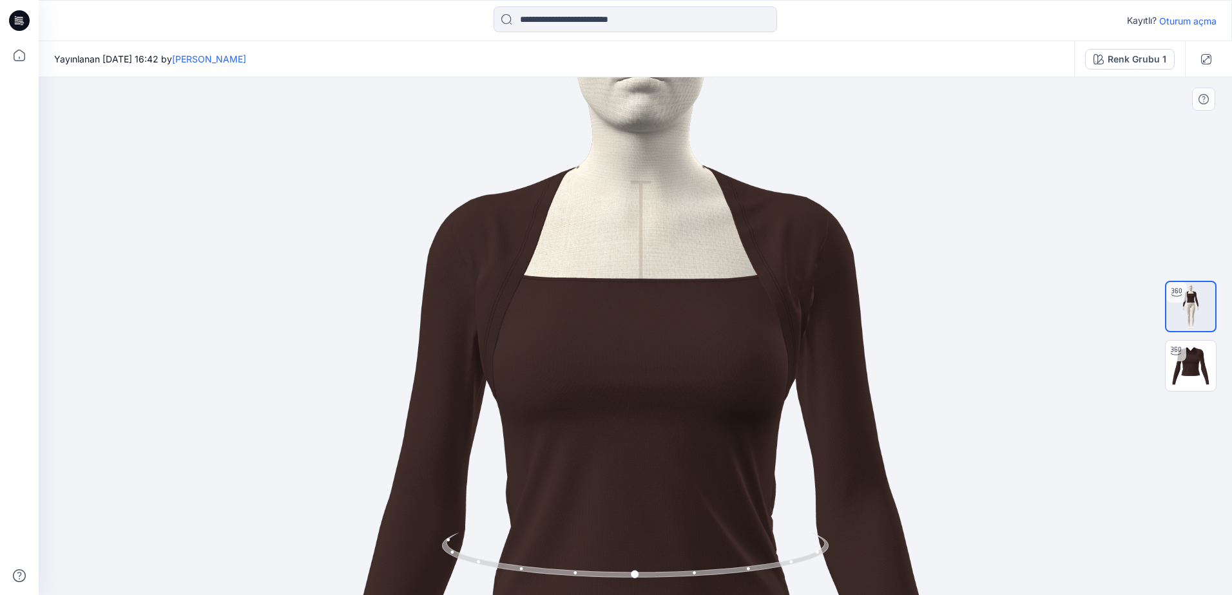
drag, startPoint x: 689, startPoint y: 338, endPoint x: 689, endPoint y: 454, distance: 115.3
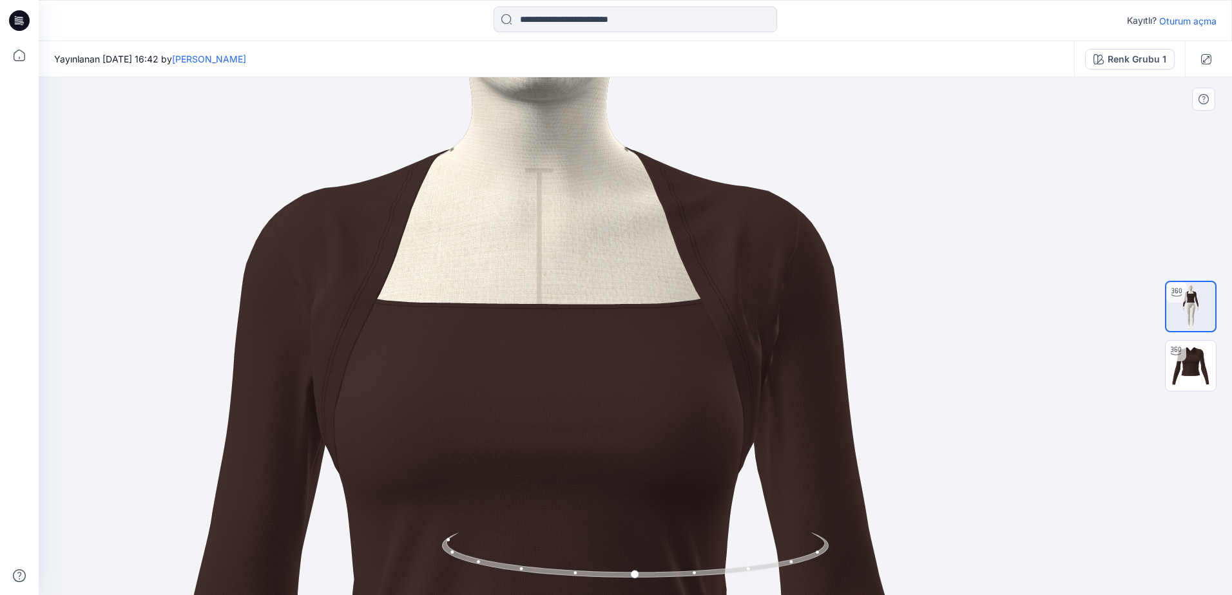
drag, startPoint x: 723, startPoint y: 350, endPoint x: 677, endPoint y: 305, distance: 64.7
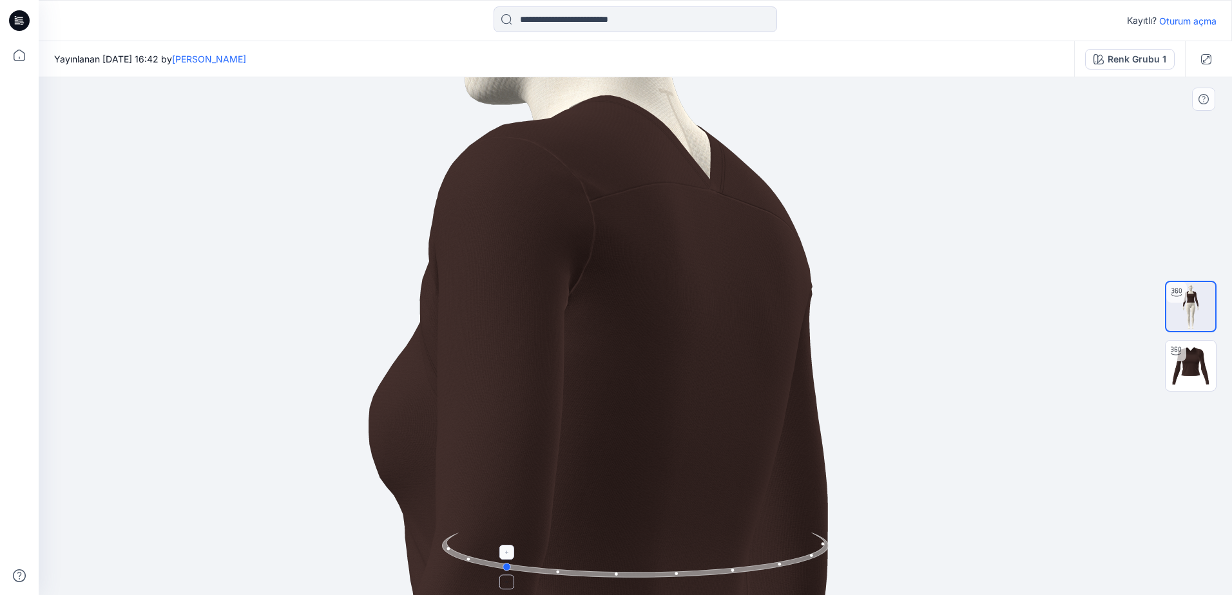
drag, startPoint x: 651, startPoint y: 579, endPoint x: 519, endPoint y: 568, distance: 133.2
click at [519, 568] on icon at bounding box center [637, 557] width 390 height 48
